Goal: Check status: Check status

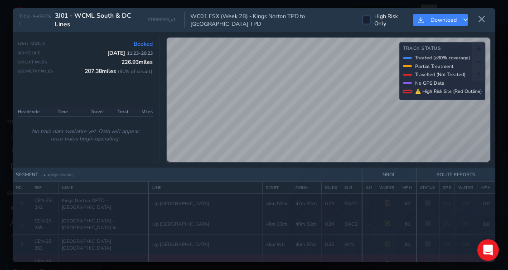
scroll to position [602, 0]
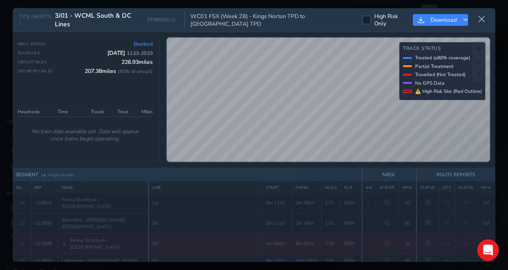
click at [409, 58] on div at bounding box center [407, 58] width 9 height 2
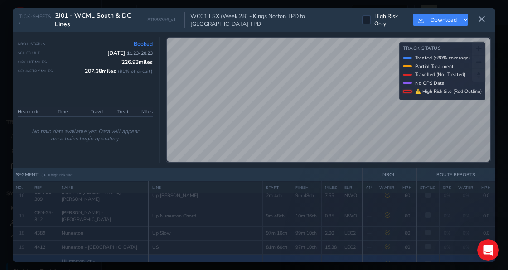
scroll to position [421, 0]
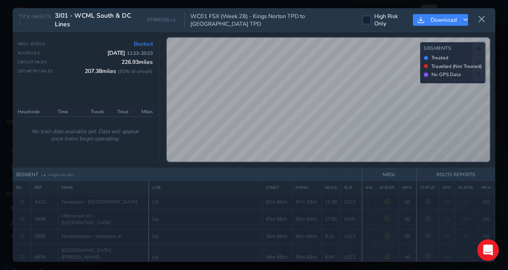
scroll to position [466, 0]
drag, startPoint x: 96, startPoint y: 199, endPoint x: 206, endPoint y: 206, distance: 110.4
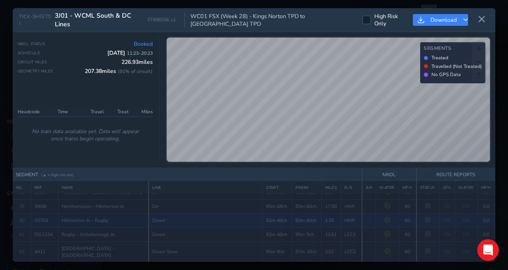
scroll to position [693, 0]
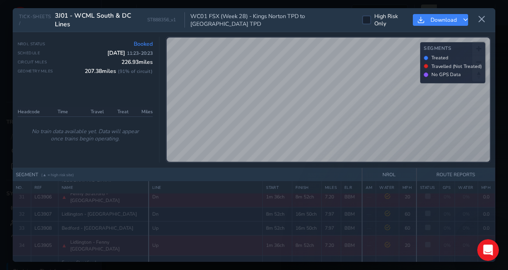
click at [427, 57] on div at bounding box center [426, 58] width 5 height 5
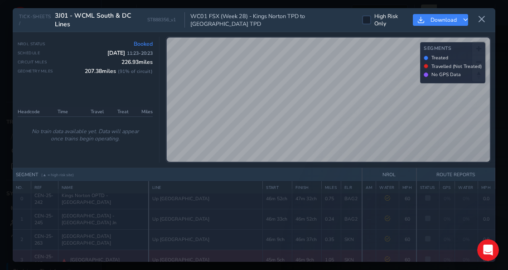
scroll to position [0, 0]
click at [362, 19] on div at bounding box center [366, 19] width 9 height 9
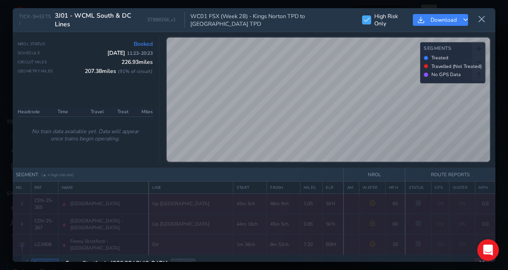
click at [364, 19] on span at bounding box center [367, 19] width 6 height 5
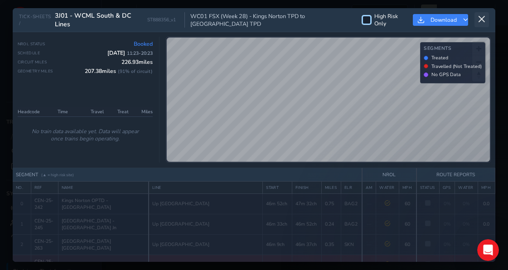
click at [483, 22] on icon at bounding box center [482, 19] width 8 height 8
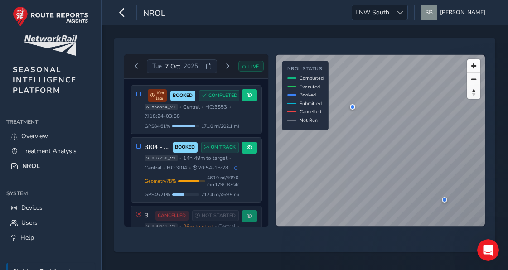
click at [209, 68] on icon at bounding box center [209, 66] width 6 height 6
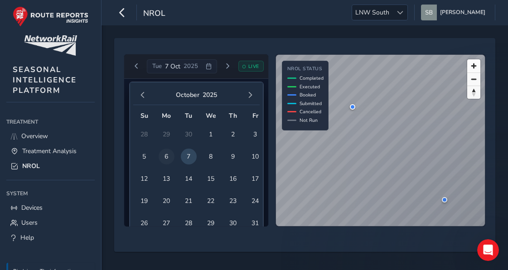
click at [166, 158] on span "6" at bounding box center [167, 157] width 16 height 16
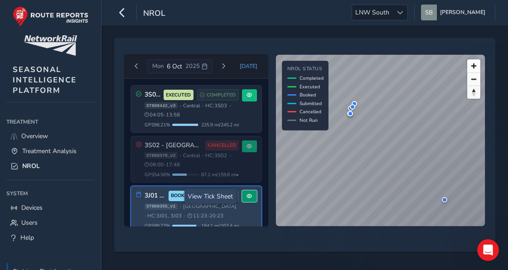
click at [248, 196] on button at bounding box center [249, 196] width 15 height 12
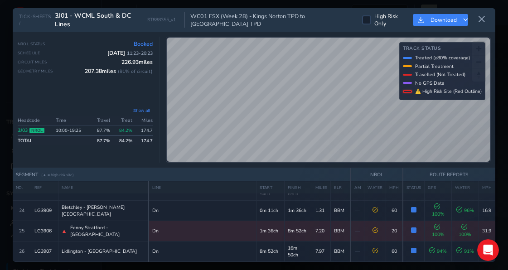
scroll to position [560, 0]
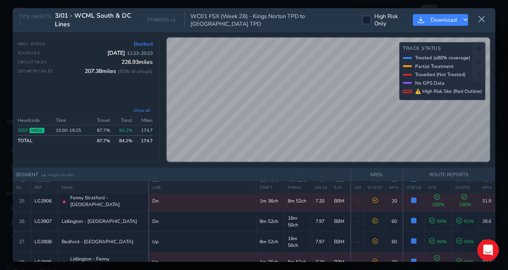
click at [410, 46] on div "© Mapbox © OpenStreetMap Improve this map Track Status Treated (≥80% coverage) …" at bounding box center [328, 100] width 325 height 126
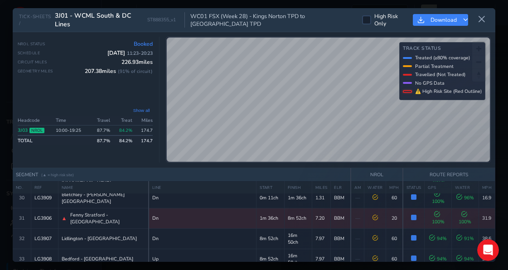
scroll to position [651, 0]
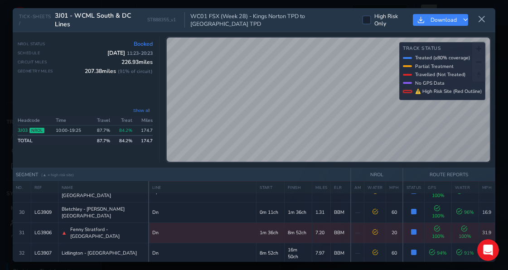
click at [487, 270] on html "NROL LNW South LNW South [PERSON_NAME] Colour Scheme: Dark Dim Light Logout TIC…" at bounding box center [254, 135] width 508 height 270
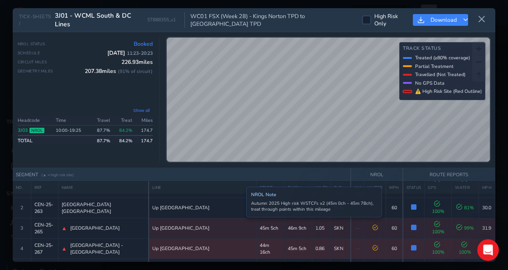
scroll to position [0, 0]
